Goal: Navigation & Orientation: Understand site structure

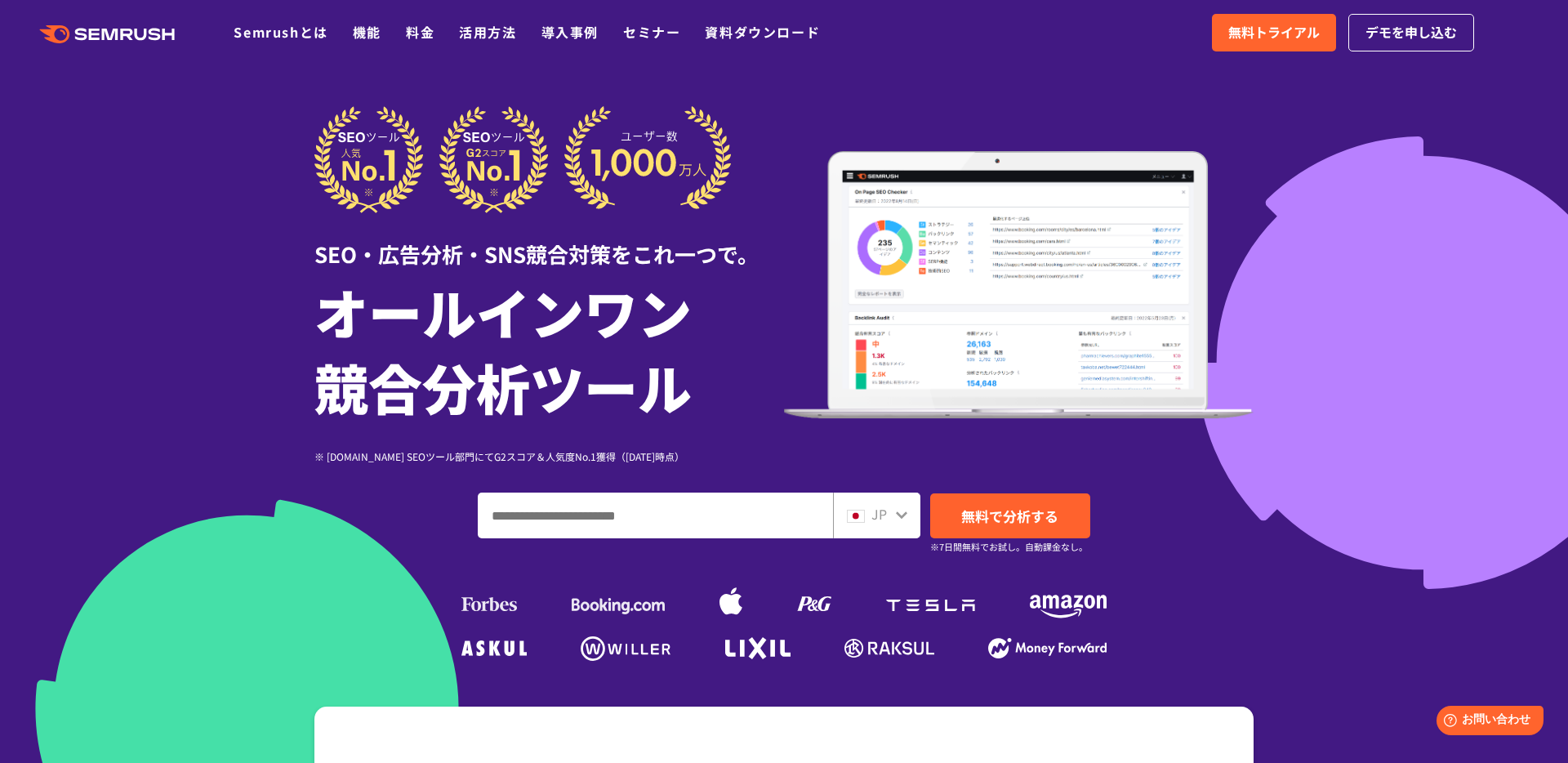
click at [122, 39] on icon at bounding box center [128, 35] width 13 height 12
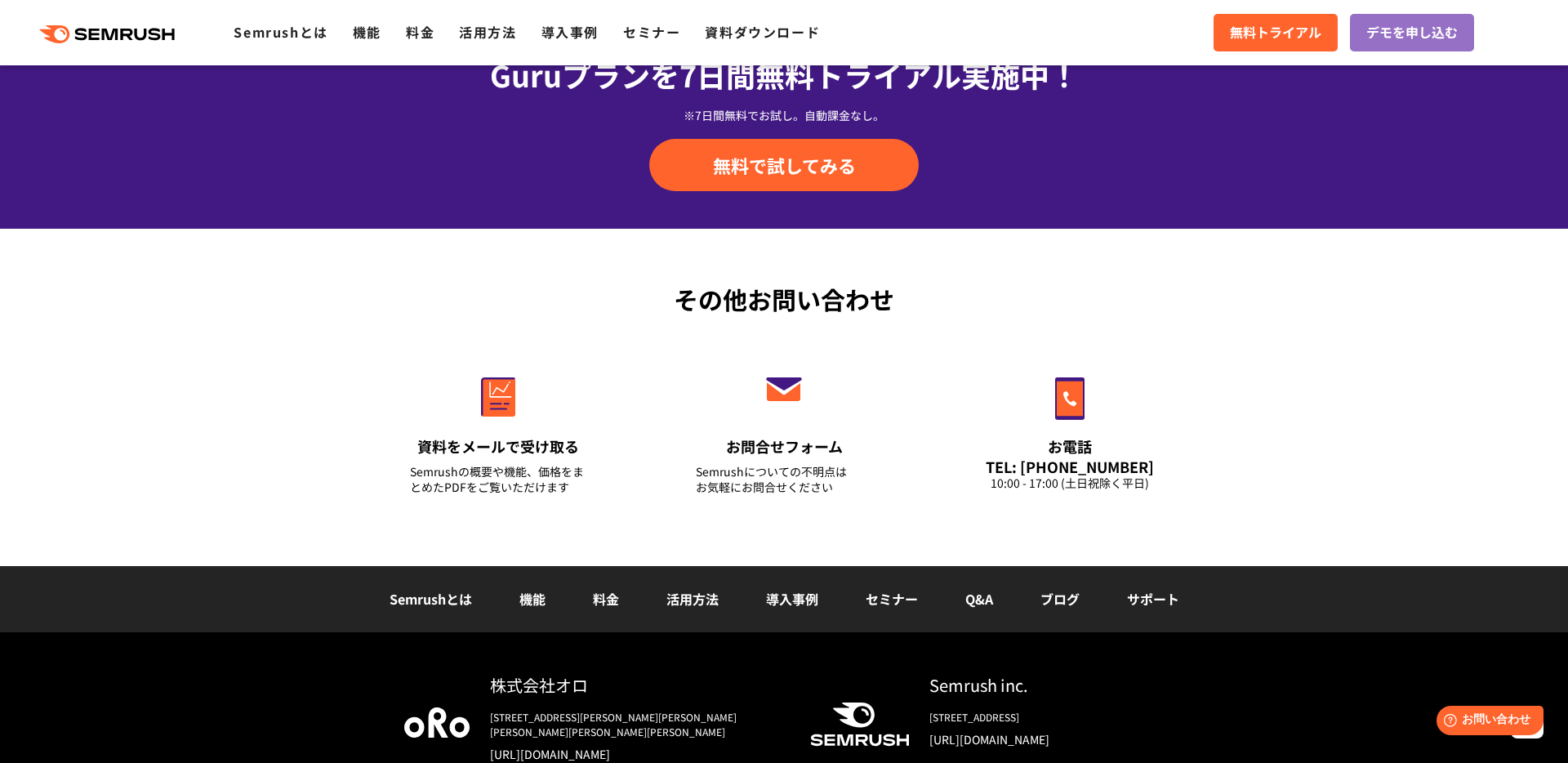
scroll to position [5700, 0]
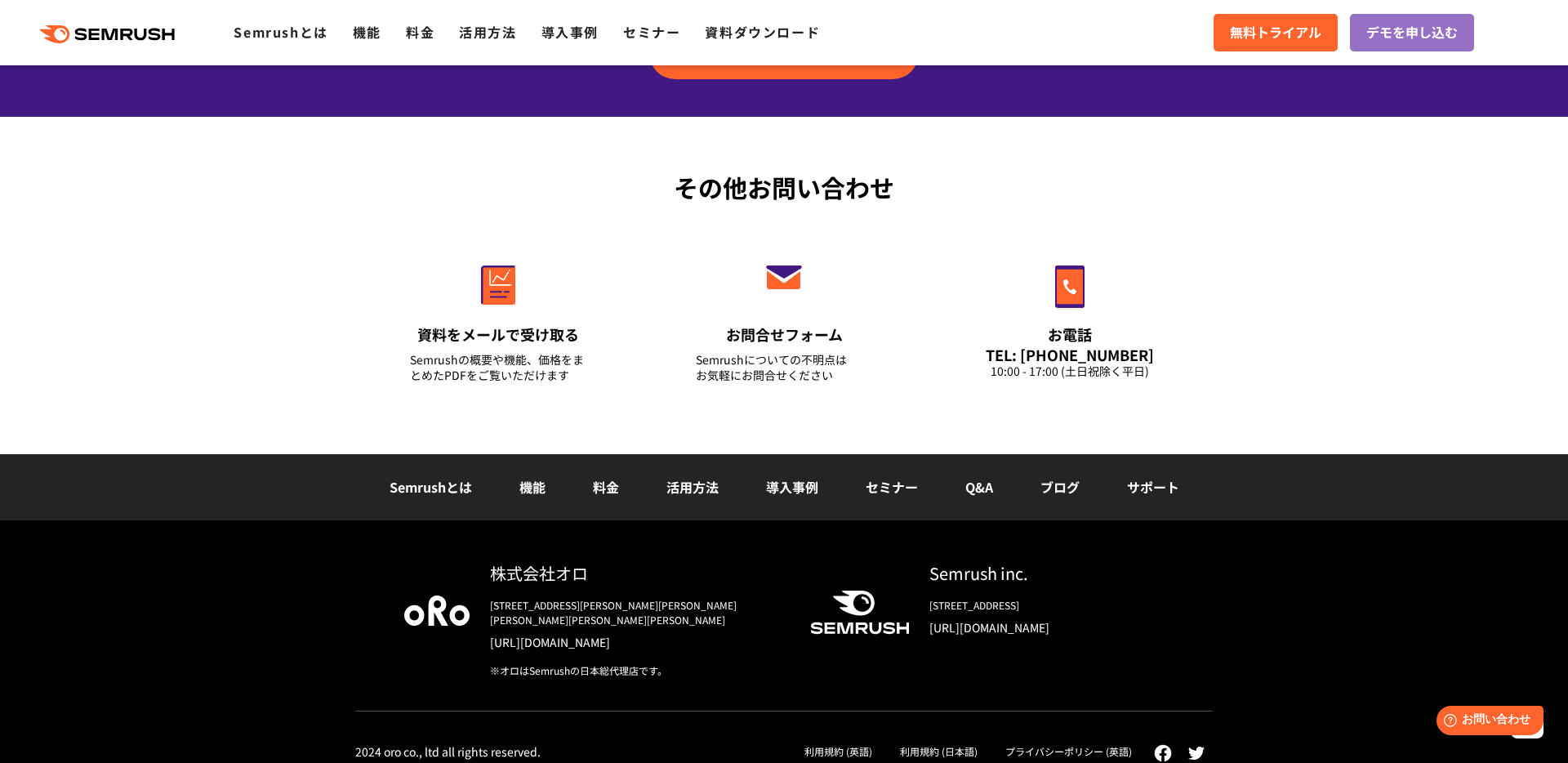
click at [245, 482] on div "Semrushとは 機能 料金 活用方法 導入事例 セミナー Q&A ブログ サポート" at bounding box center [784, 487] width 1568 height 67
